Goal: Task Accomplishment & Management: Complete application form

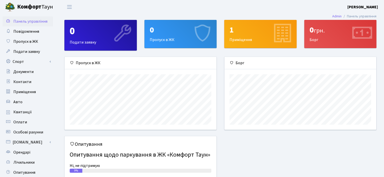
scroll to position [73, 152]
click at [34, 52] on span "Подати заявку" at bounding box center [26, 52] width 27 height 6
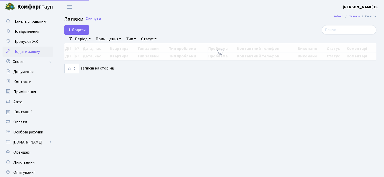
select select "25"
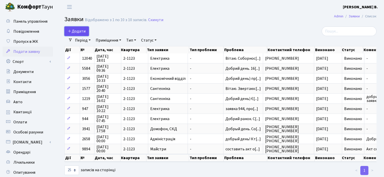
click at [77, 32] on span "Додати" at bounding box center [77, 32] width 18 height 6
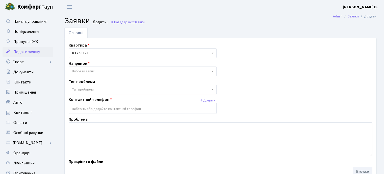
click at [212, 71] on b at bounding box center [213, 71] width 2 height 1
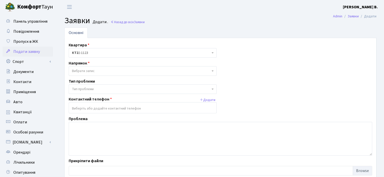
click at [294, 89] on div "Квартира <b>КТ2</b>&nbsp;&nbsp;&nbsp;2-1123 КТ2 2-1123 Напрямок - Адміністрація…" at bounding box center [220, 110] width 311 height 136
click at [20, 42] on span "Пропуск в ЖК" at bounding box center [25, 42] width 25 height 6
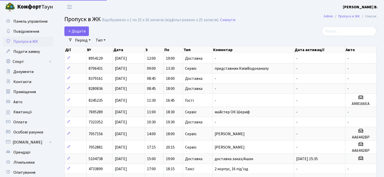
select select "25"
click at [82, 33] on span "Додати" at bounding box center [77, 32] width 18 height 6
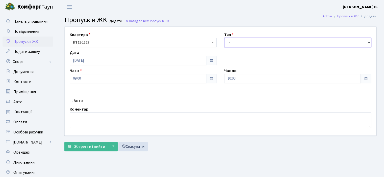
click at [370, 43] on select "- Доставка Таксі Гості Сервіс" at bounding box center [297, 43] width 147 height 10
select select "1"
click at [224, 38] on select "- Доставка Таксі Гості Сервіс" at bounding box center [297, 43] width 147 height 10
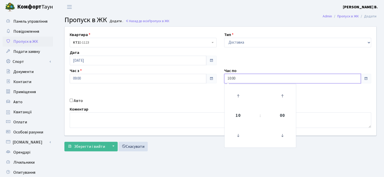
click at [265, 79] on input "10:00" at bounding box center [292, 79] width 137 height 10
click at [239, 94] on icon at bounding box center [238, 96] width 14 height 14
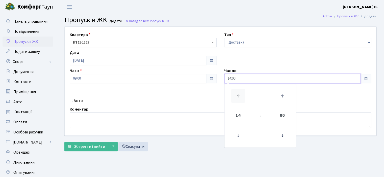
click at [239, 94] on icon at bounding box center [238, 96] width 14 height 14
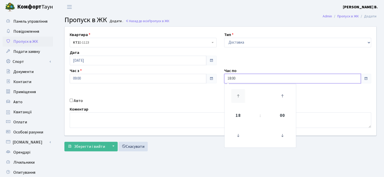
type input "19:00"
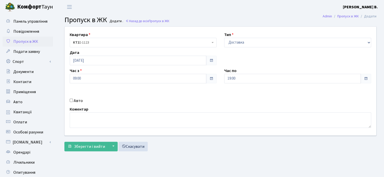
click at [118, 101] on div "Авто" at bounding box center [143, 101] width 154 height 6
click at [90, 147] on span "Зберегти і вийти" at bounding box center [89, 147] width 31 height 6
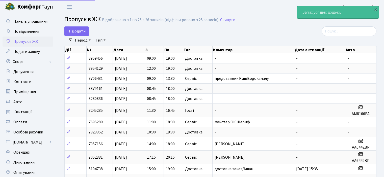
select select "25"
